Goal: Task Accomplishment & Management: Complete application form

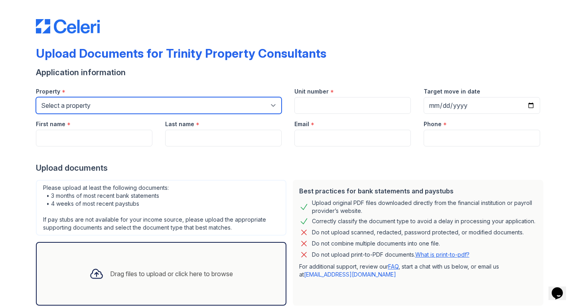
select select "3962"
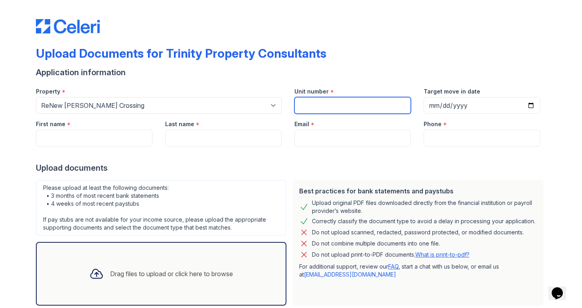
click at [378, 100] on input "Unit number" at bounding box center [352, 105] width 116 height 17
paste input "3126E"
type input "3126E"
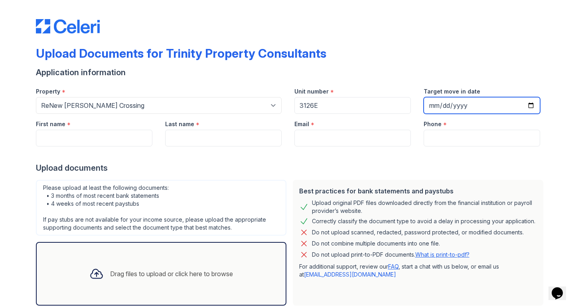
click at [432, 107] on input "Target move in date" at bounding box center [481, 105] width 116 height 17
click at [444, 104] on input "Target move in date" at bounding box center [481, 105] width 116 height 17
click at [462, 107] on input "Target move in date" at bounding box center [481, 105] width 116 height 17
type input "[DATE]"
click at [402, 153] on div at bounding box center [291, 155] width 510 height 16
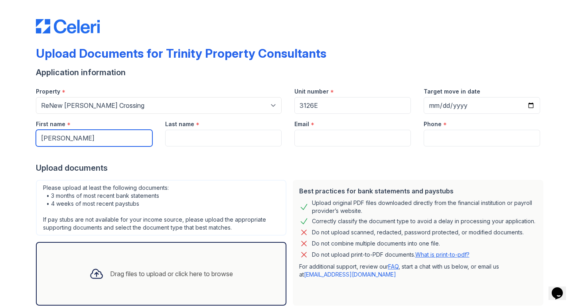
type input "[PERSON_NAME]"
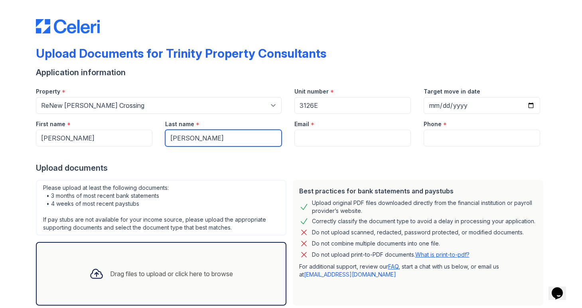
type input "[PERSON_NAME]"
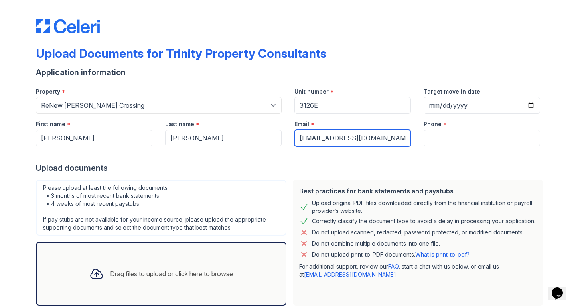
type input "[EMAIL_ADDRESS][DOMAIN_NAME]"
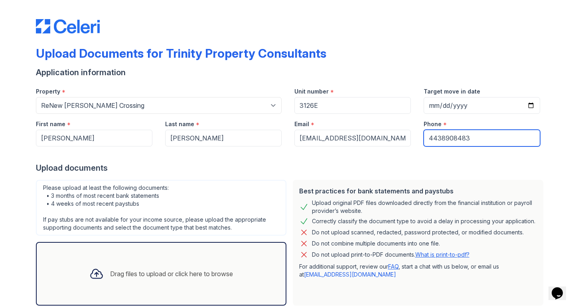
type input "4438908483"
click at [391, 156] on div at bounding box center [291, 155] width 510 height 16
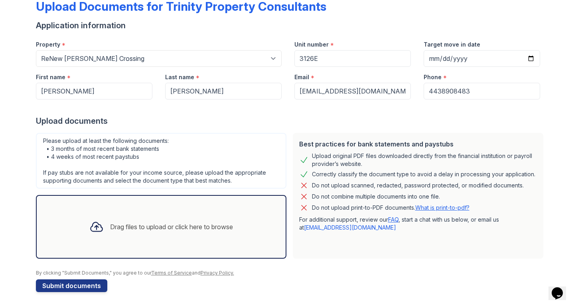
scroll to position [47, 0]
click at [97, 226] on icon at bounding box center [96, 227] width 14 height 14
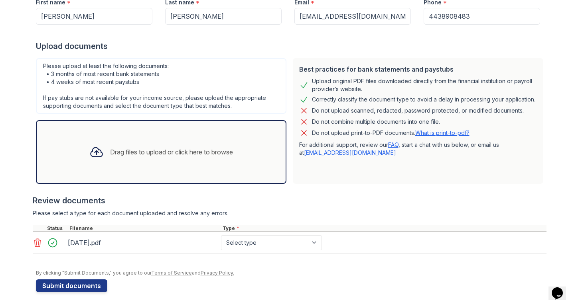
scroll to position [122, 0]
click at [208, 153] on div "Drag files to upload or click here to browse" at bounding box center [171, 152] width 123 height 10
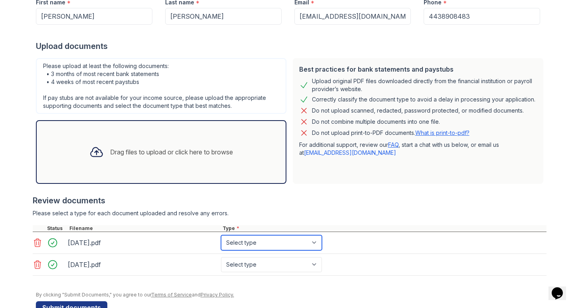
select select "paystub"
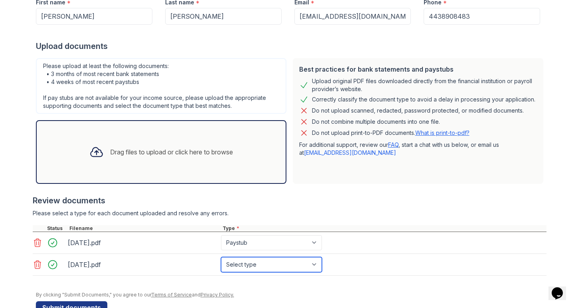
select select "paystub"
click at [352, 209] on div "Review documents Please select a type for each document uploaded and resolve an…" at bounding box center [289, 235] width 513 height 97
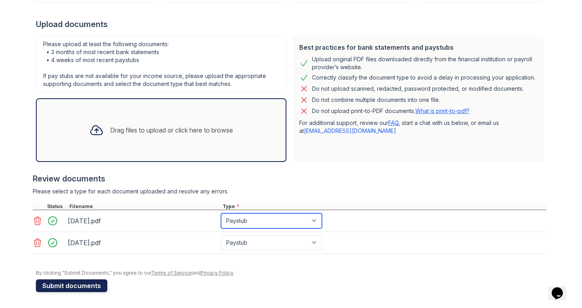
scroll to position [144, 0]
click at [82, 286] on button "Submit documents" at bounding box center [71, 286] width 71 height 13
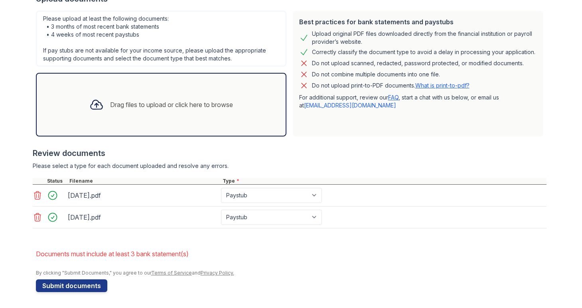
scroll to position [192, 0]
click at [161, 115] on div "Drag files to upload or click here to browse" at bounding box center [161, 104] width 156 height 27
click at [216, 106] on div "Drag files to upload or click here to browse" at bounding box center [171, 105] width 123 height 10
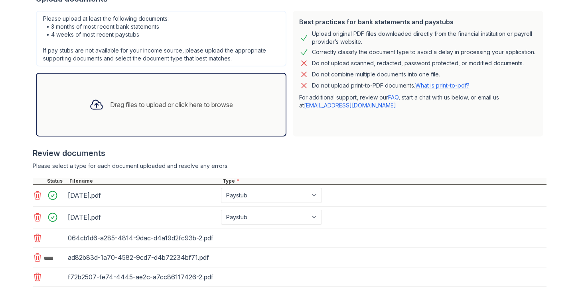
click at [231, 117] on div "Drag files to upload or click here to browse" at bounding box center [161, 104] width 156 height 27
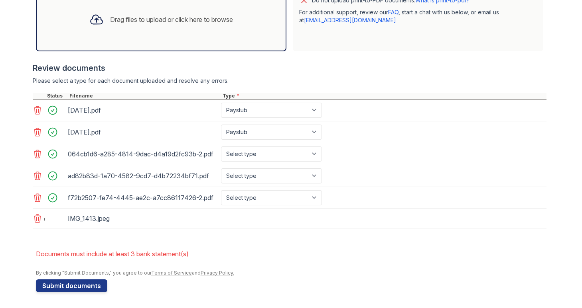
scroll to position [277, 0]
select select "bank_statement"
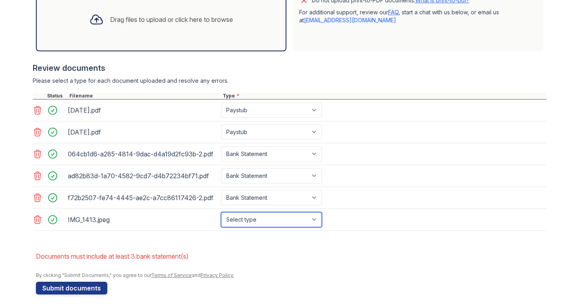
select select "other"
click at [293, 276] on div "By clicking "Submit Documents," you agree to our Terms of Service and Privacy P…" at bounding box center [291, 276] width 510 height 6
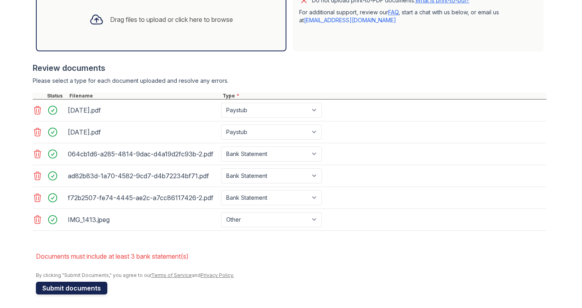
click at [85, 286] on button "Submit documents" at bounding box center [71, 288] width 71 height 13
